Goal: Information Seeking & Learning: Learn about a topic

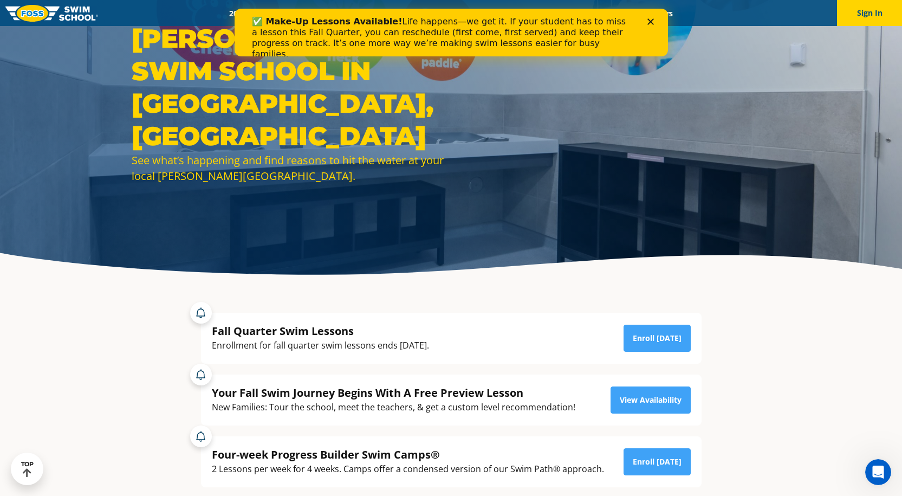
scroll to position [39, 0]
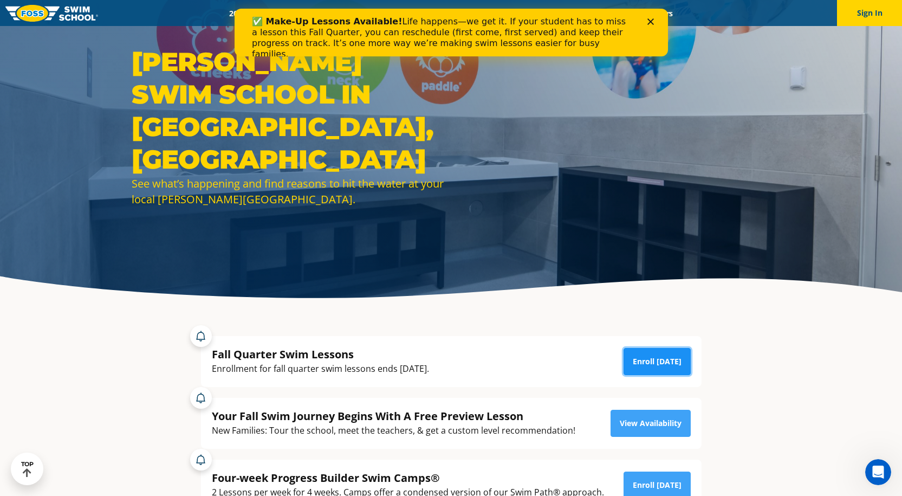
click at [680, 357] on link "Enroll [DATE]" at bounding box center [657, 361] width 67 height 27
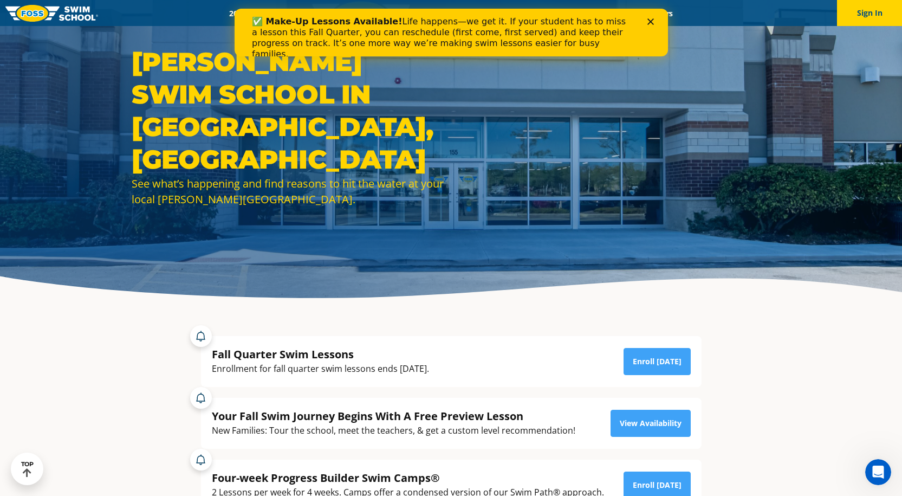
click at [656, 18] on div "Close" at bounding box center [652, 21] width 11 height 7
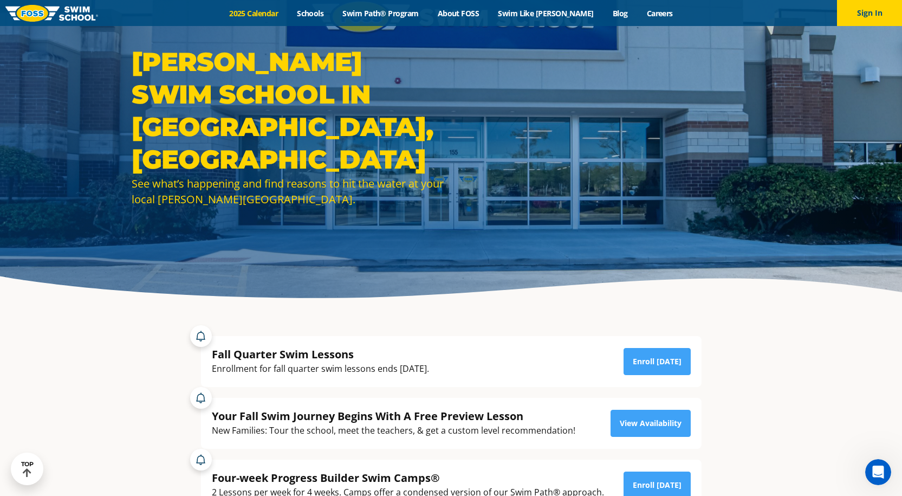
click at [255, 13] on link "2025 Calendar" at bounding box center [254, 13] width 68 height 10
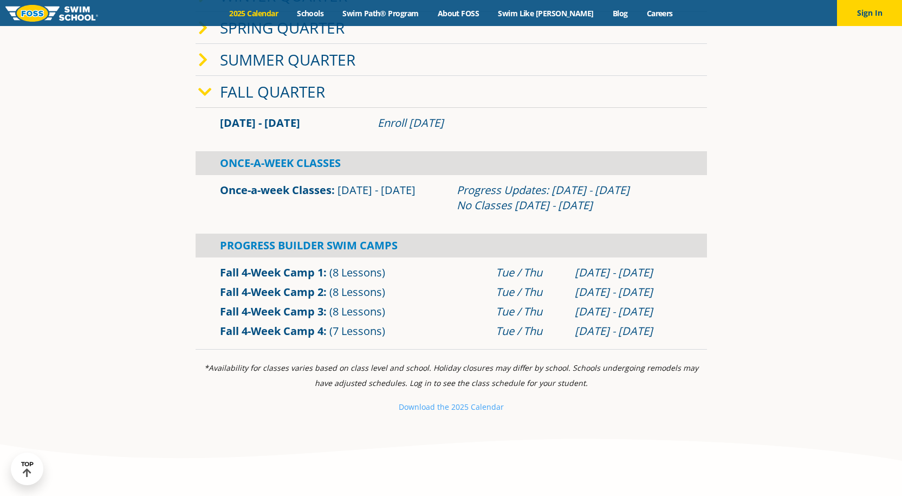
scroll to position [379, 0]
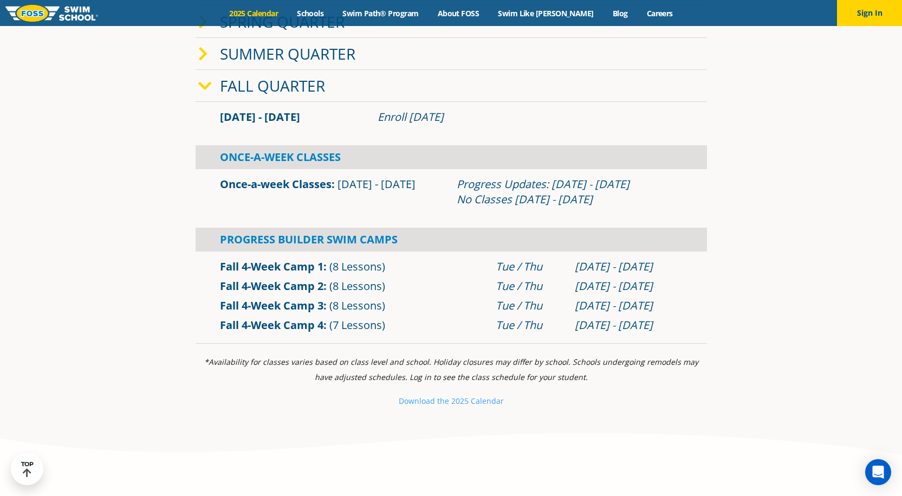
drag, startPoint x: 456, startPoint y: 204, endPoint x: 650, endPoint y: 200, distance: 193.5
click at [650, 200] on div "Progress Updates: Nov 4 - Nov 10 No Classes Nov 26 - Nov 30" at bounding box center [570, 192] width 226 height 30
click at [434, 362] on icon "*Availability for classes varies based on class level and school. Holiday closu…" at bounding box center [451, 369] width 494 height 25
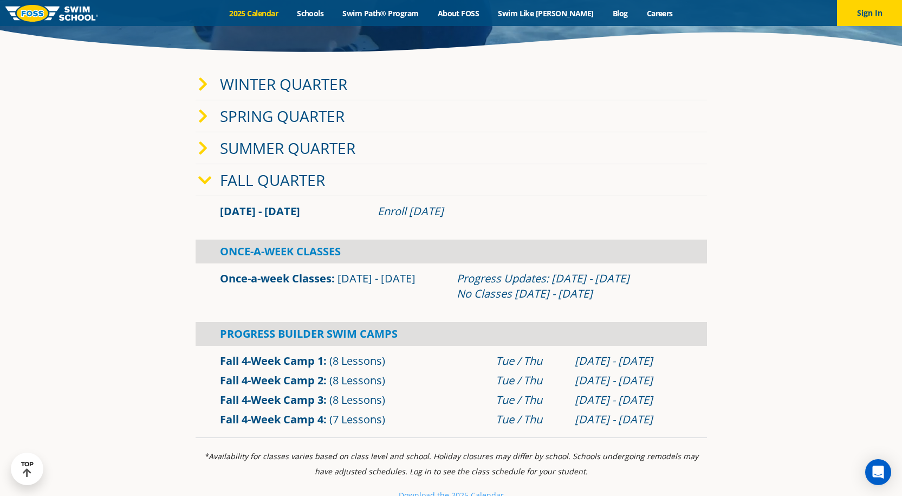
scroll to position [271, 0]
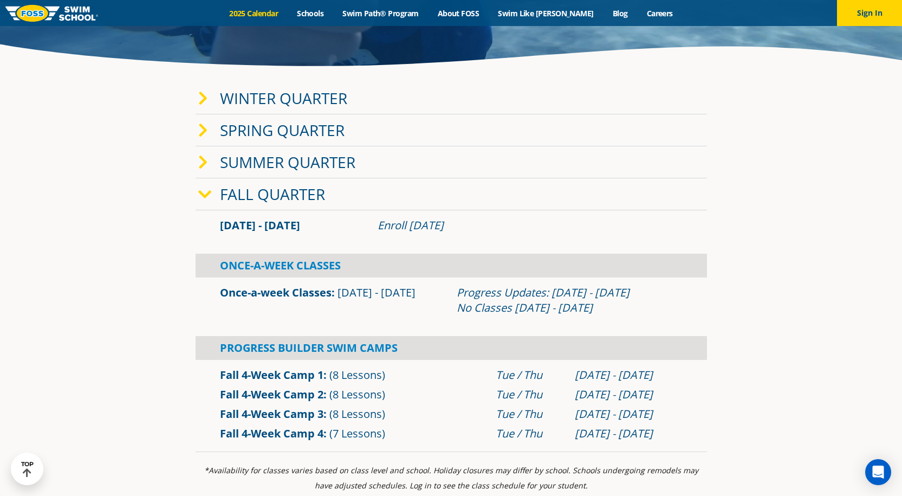
click at [214, 102] on span at bounding box center [209, 98] width 22 height 16
